Goal: Communication & Community: Answer question/provide support

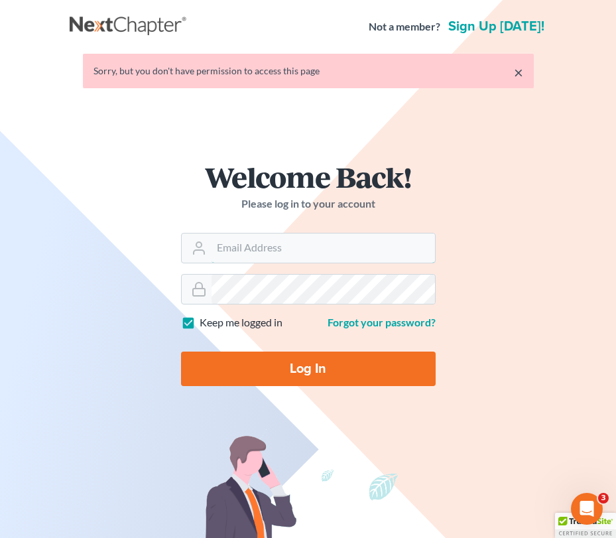
type input "[EMAIL_ADDRESS][DOMAIN_NAME]"
click at [278, 376] on input "Log In" at bounding box center [308, 368] width 255 height 34
type input "Thinking..."
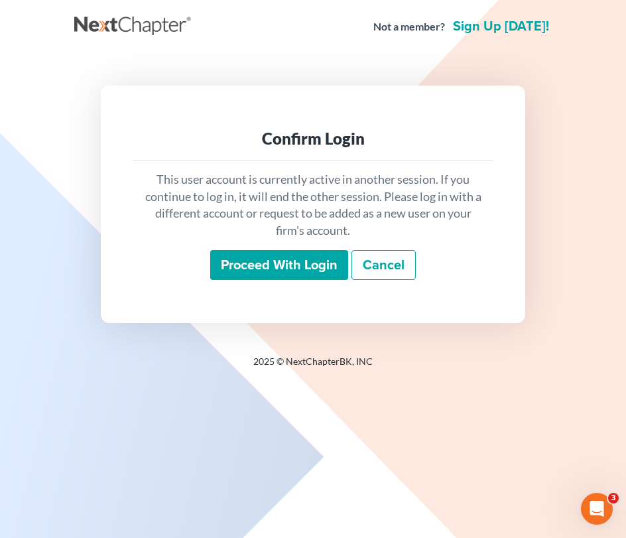
click at [283, 262] on input "Proceed with login" at bounding box center [279, 265] width 138 height 31
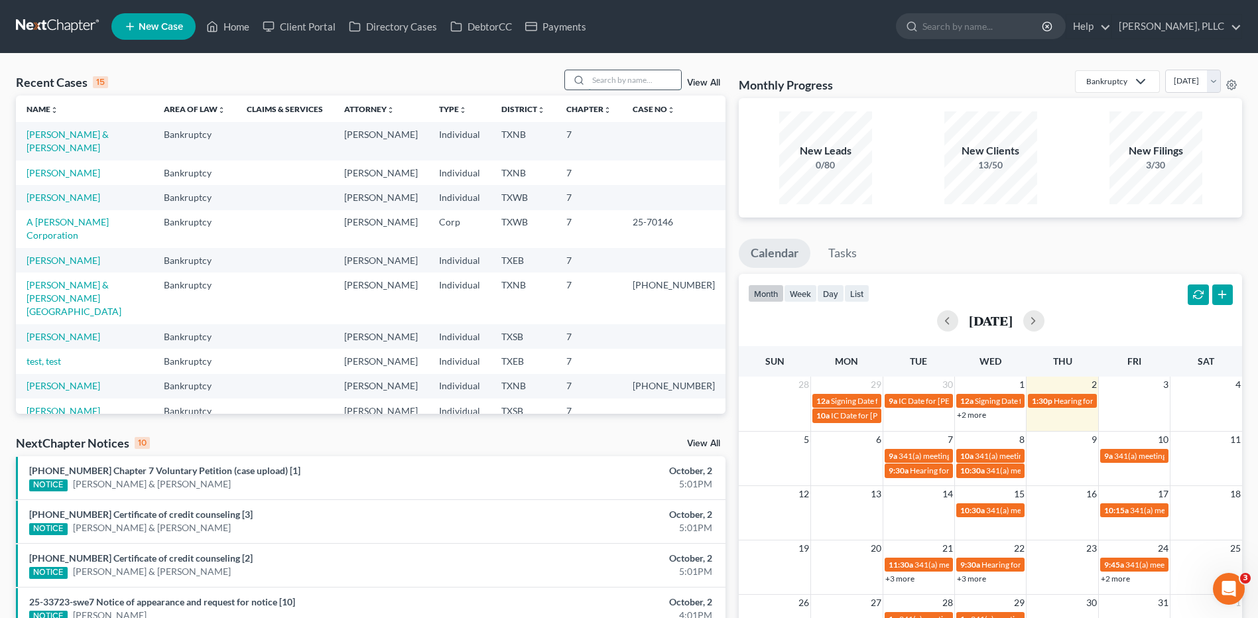
click at [625, 78] on input "search" at bounding box center [634, 79] width 93 height 19
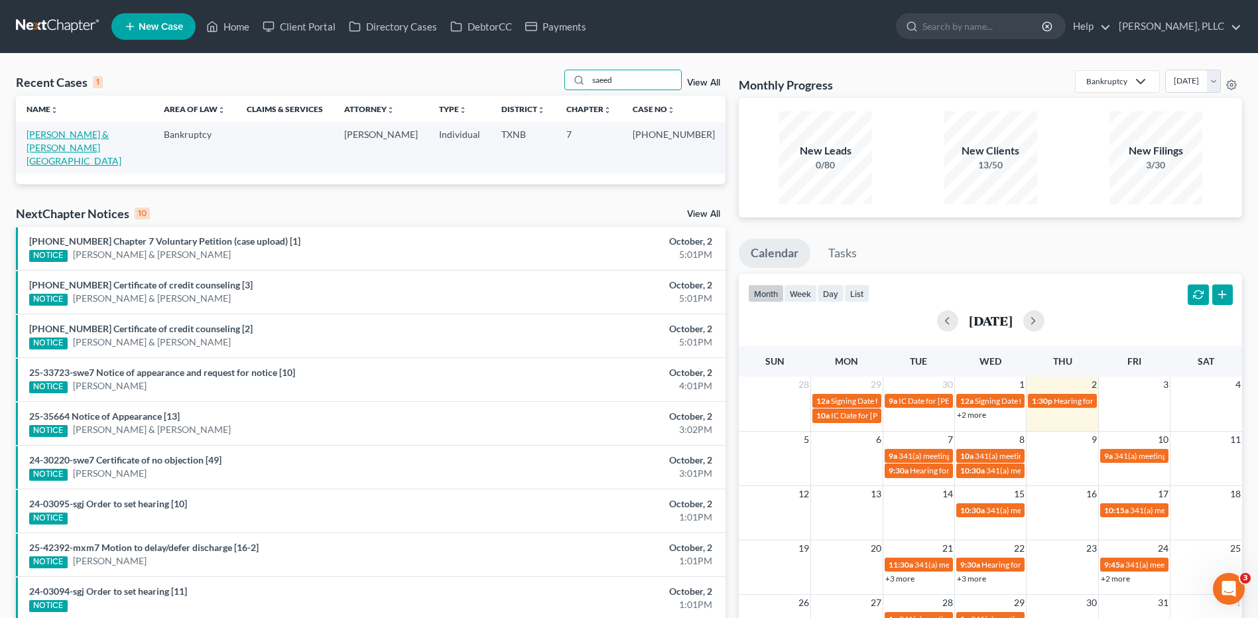
type input "saeed"
click at [52, 130] on link "Saeed, Khurram & Khurram, Ambreen" at bounding box center [74, 148] width 95 height 38
select select "4"
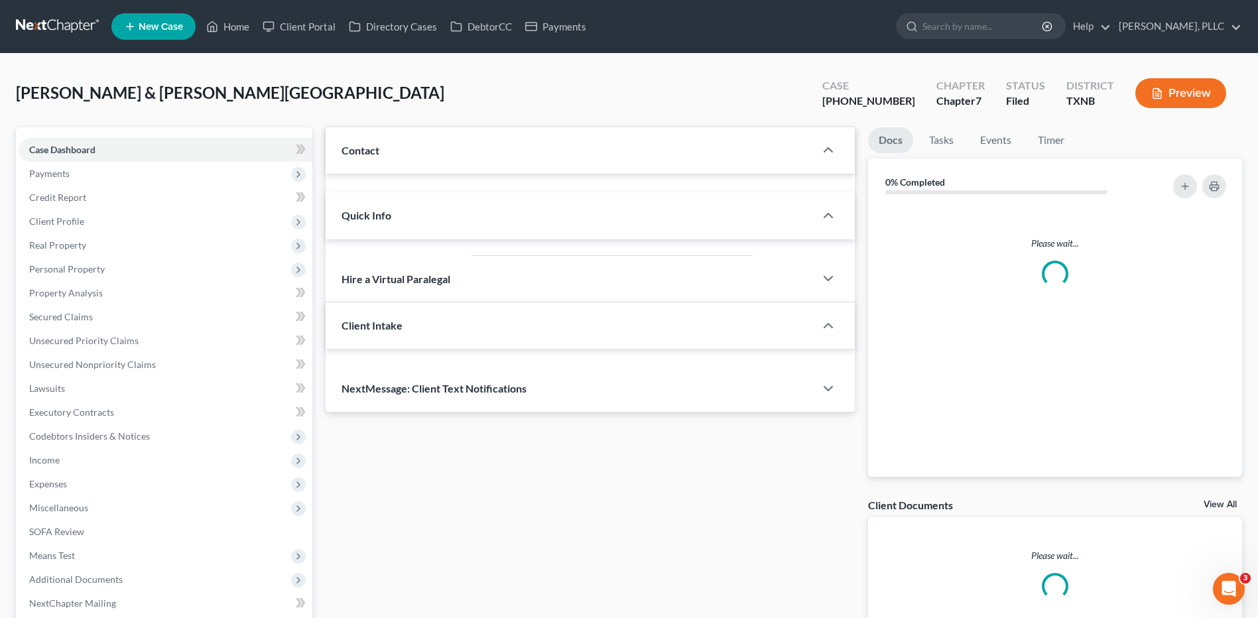
click at [52, 131] on div "Case Dashboard Payments Invoices Payments Payments Credit Report Client Profile…" at bounding box center [164, 376] width 296 height 499
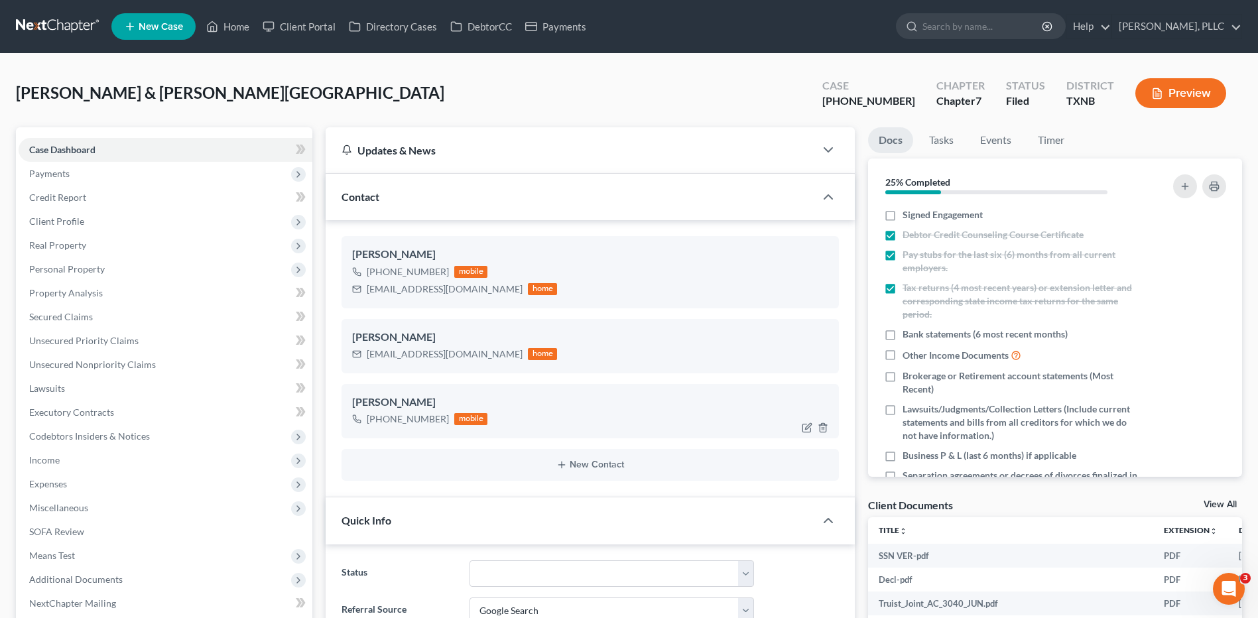
scroll to position [1692, 0]
drag, startPoint x: 368, startPoint y: 292, endPoint x: 458, endPoint y: 288, distance: 90.2
click at [458, 288] on div "ksaeed15@gmail.com home" at bounding box center [454, 288] width 205 height 17
copy div "ksaeed15@gmail.com"
drag, startPoint x: 368, startPoint y: 353, endPoint x: 458, endPoint y: 350, distance: 90.2
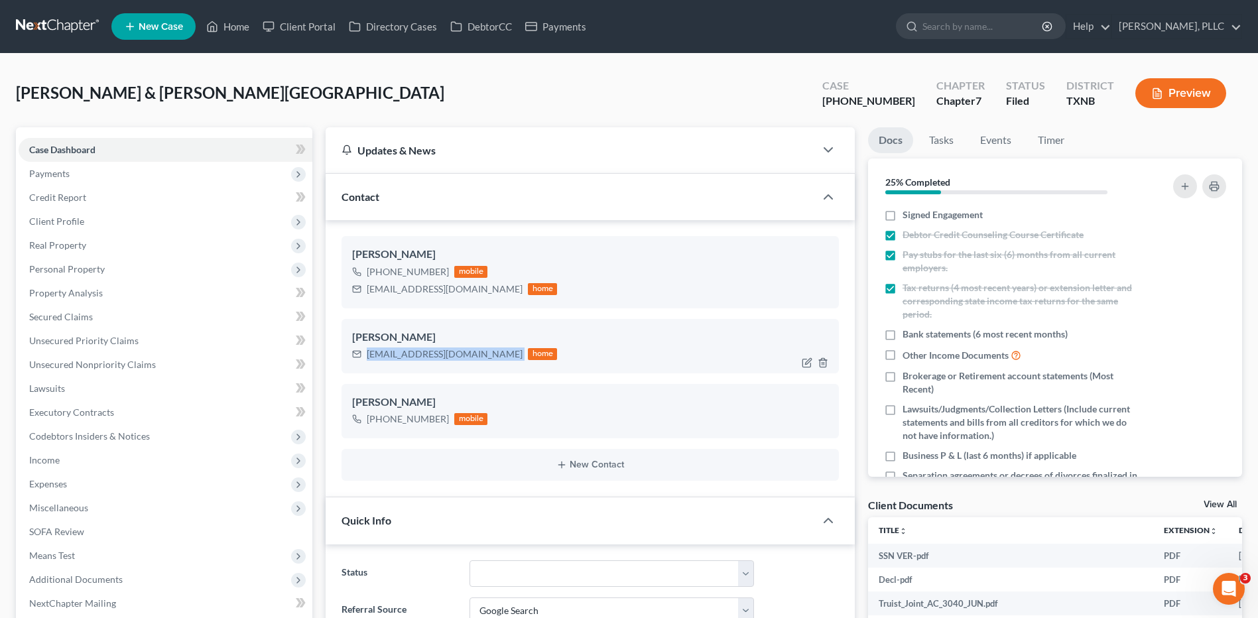
click at [458, 350] on div "ksaeed15@gmail.com home" at bounding box center [454, 353] width 205 height 17
copy div "ksaeed15@gmail.com"
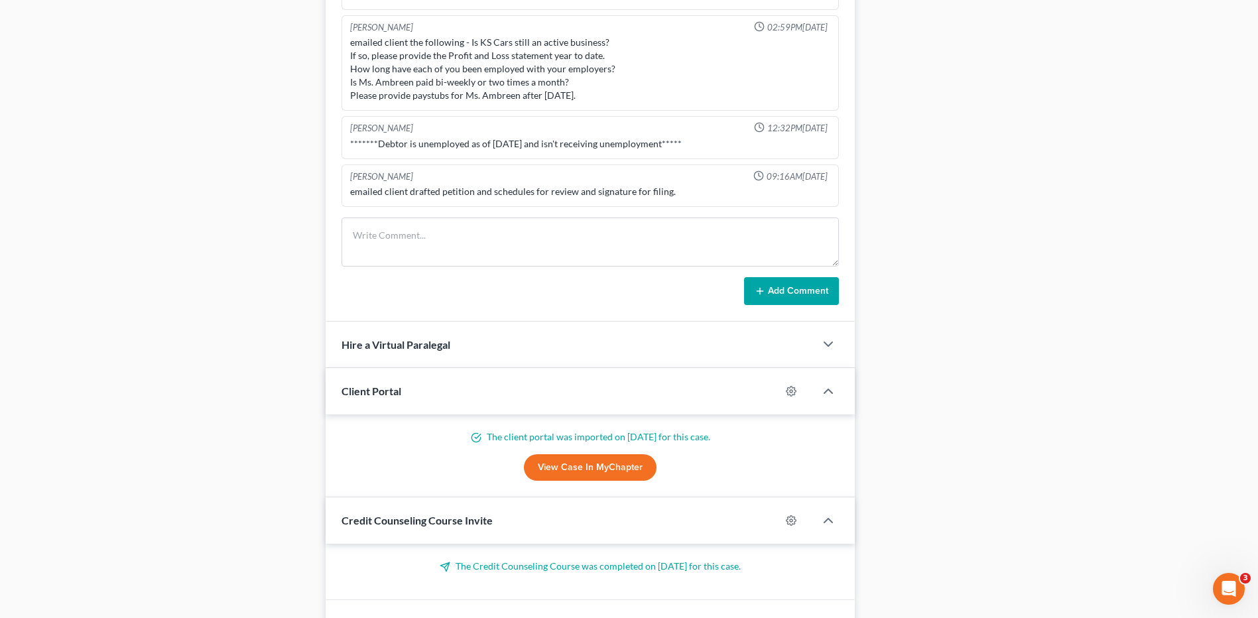
scroll to position [796, 0]
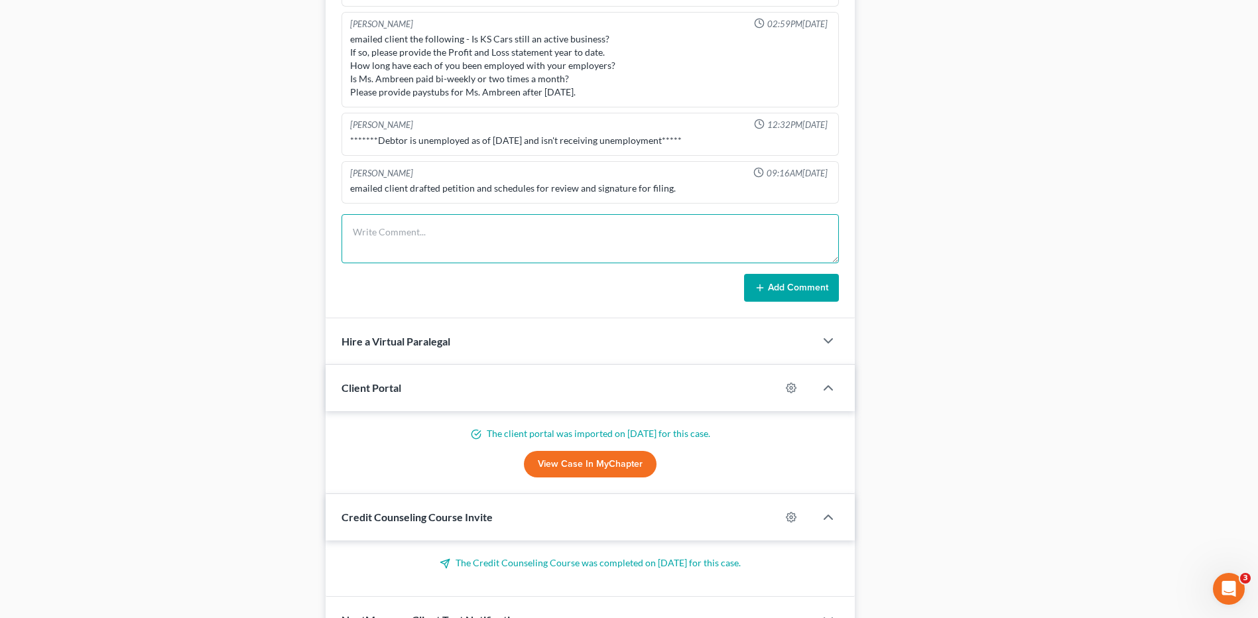
click at [359, 239] on textarea at bounding box center [589, 238] width 497 height 49
paste textarea "Doc1 PETITION SCHEDULE"
click at [503, 237] on textarea "Doc1 PETITION SCHEDULE" at bounding box center [589, 238] width 497 height 49
drag, startPoint x: 466, startPoint y: 231, endPoint x: 377, endPoint y: 236, distance: 89.0
click at [377, 236] on textarea "Doc1 PETITION SCHEDULE, send copy to client by email" at bounding box center [589, 238] width 497 height 49
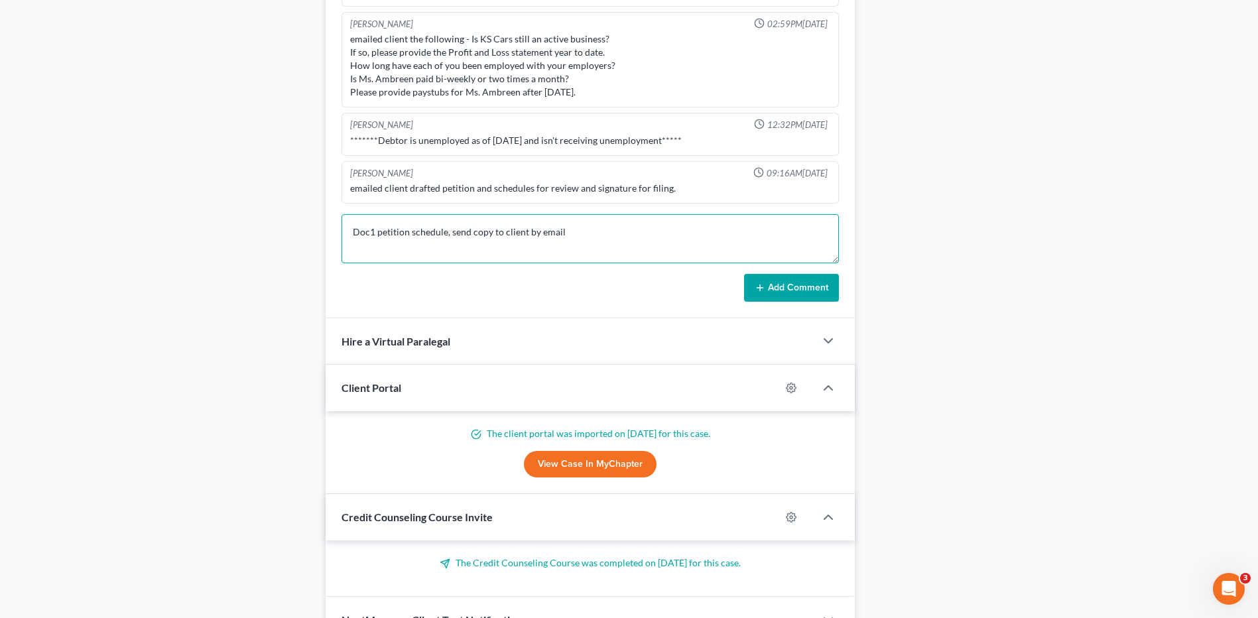
type textarea "Doc1 petition schedule, send copy to client by email"
click at [625, 286] on button "Add Comment" at bounding box center [791, 288] width 95 height 28
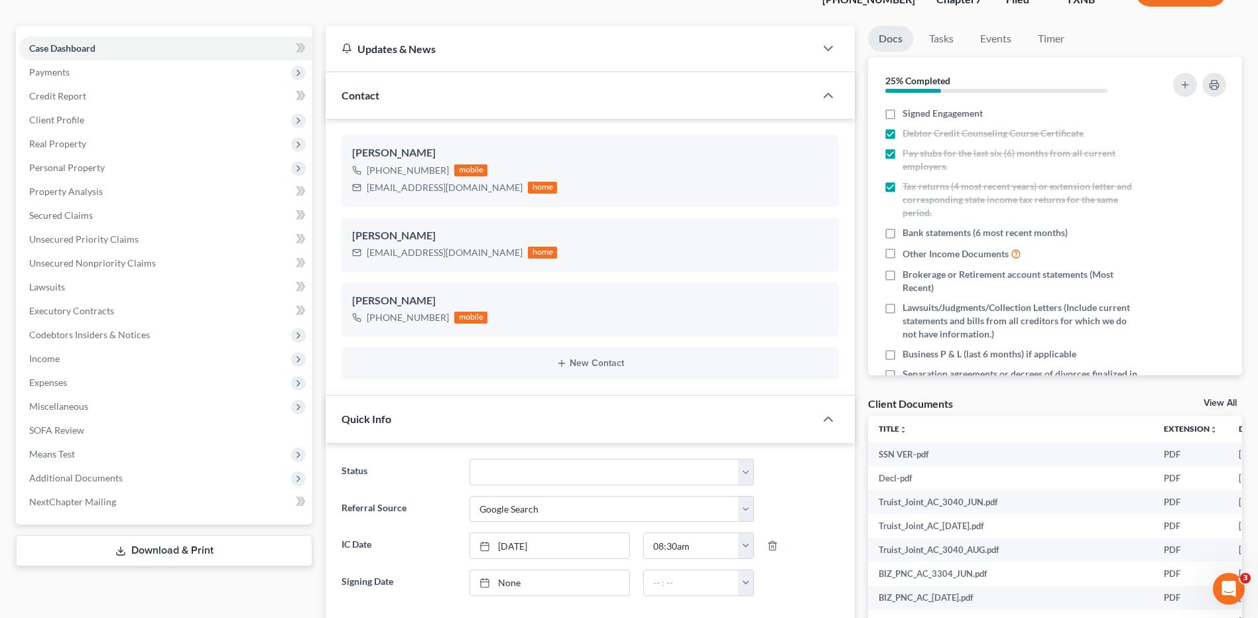
scroll to position [66, 0]
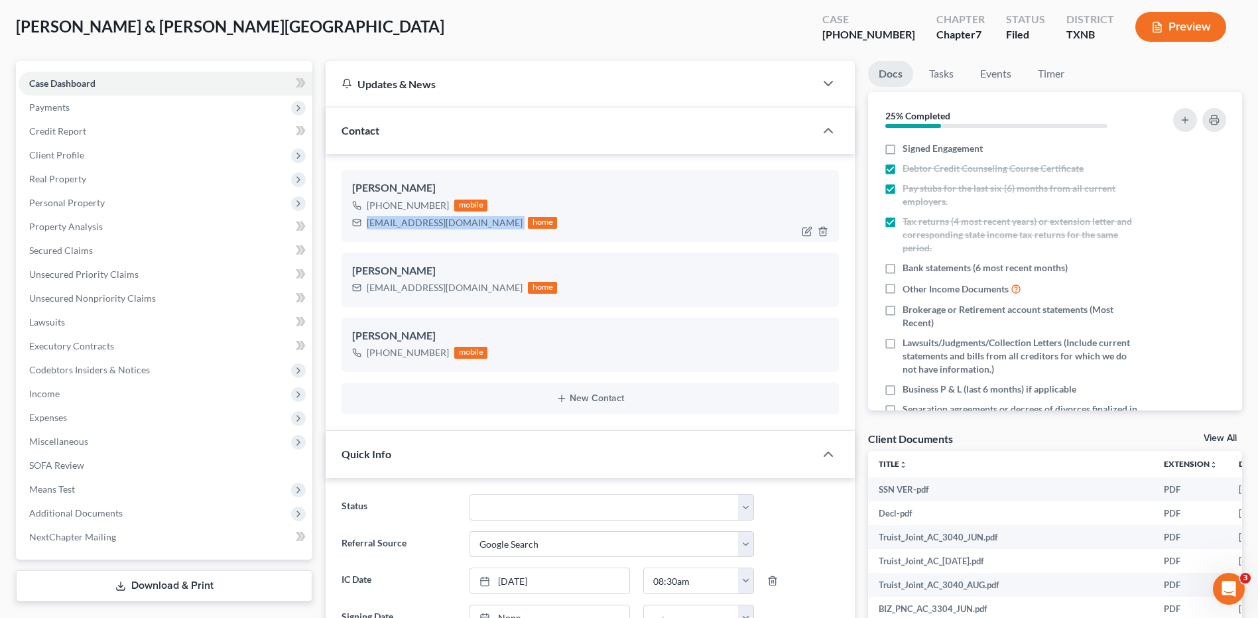
drag, startPoint x: 367, startPoint y: 220, endPoint x: 458, endPoint y: 227, distance: 91.1
click at [458, 227] on div "ksaeed15@gmail.com home" at bounding box center [454, 222] width 205 height 17
copy div "ksaeed15@gmail.com"
drag, startPoint x: 367, startPoint y: 288, endPoint x: 456, endPoint y: 289, distance: 89.5
click at [456, 289] on div "ksaeed15@gmail.com home" at bounding box center [454, 287] width 205 height 17
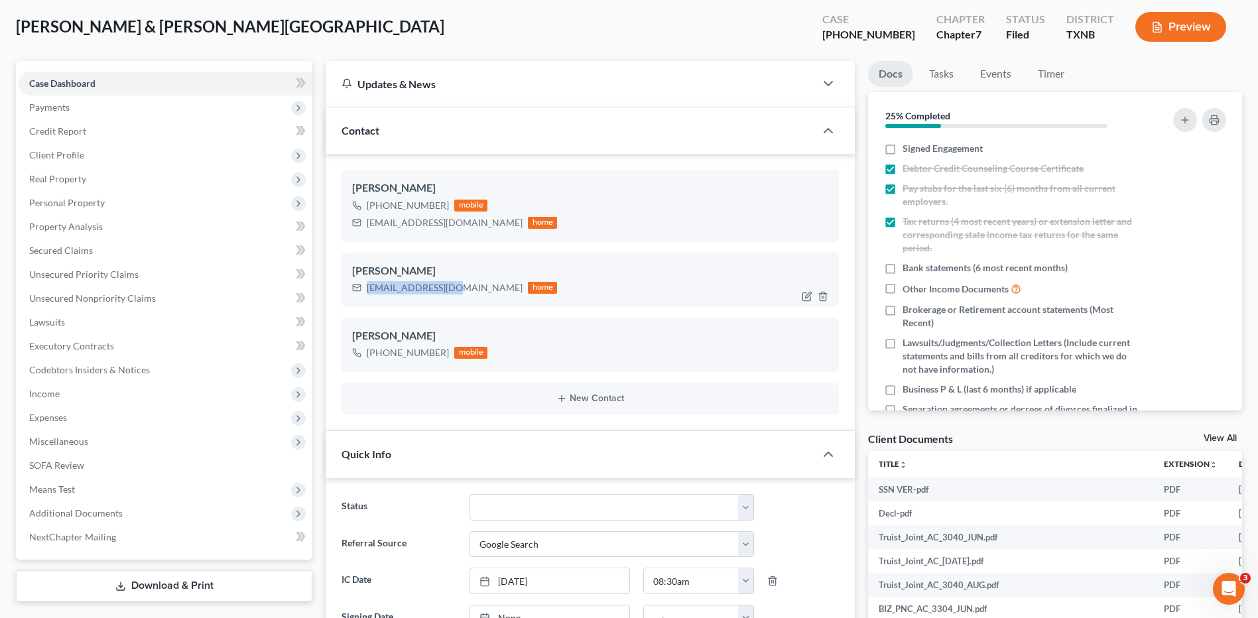
copy div "ksaeed15@gmail.com"
